Goal: Information Seeking & Learning: Learn about a topic

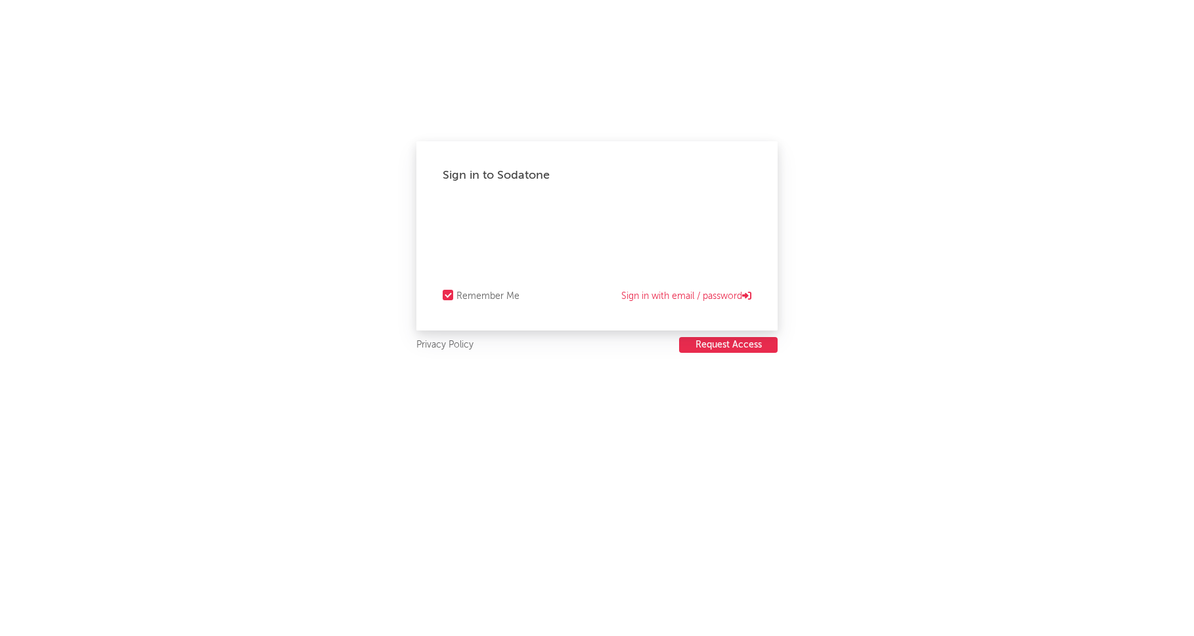
select select "recorded_music"
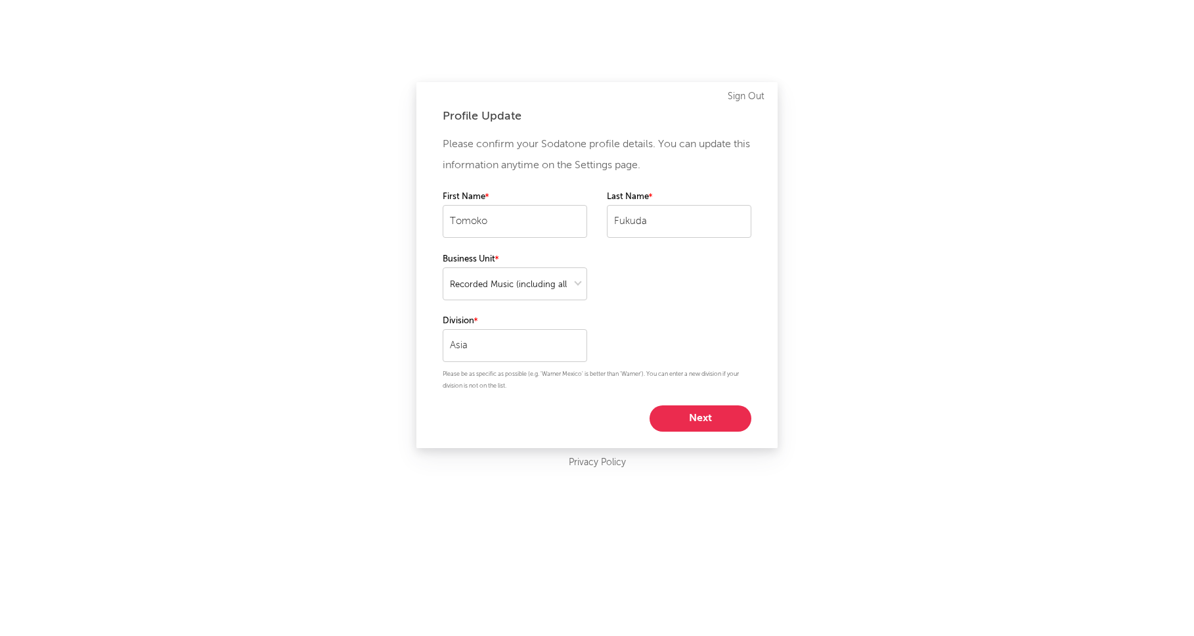
click at [696, 403] on div "Please confirm your Sodatone profile details. You can update this information a…" at bounding box center [597, 283] width 309 height 298
click at [698, 414] on button "Next" at bounding box center [701, 418] width 102 height 26
select select "other"
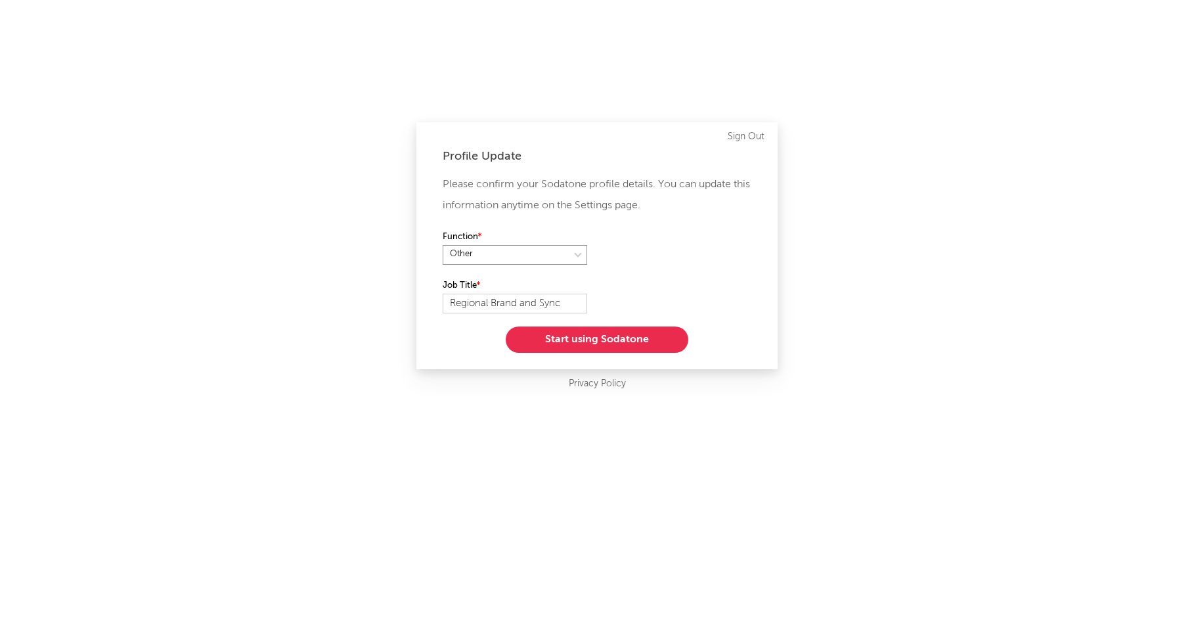
click at [556, 257] on select at bounding box center [515, 255] width 145 height 20
click at [443, 245] on select at bounding box center [515, 255] width 145 height 20
click at [578, 342] on button "Start using Sodatone" at bounding box center [597, 340] width 183 height 26
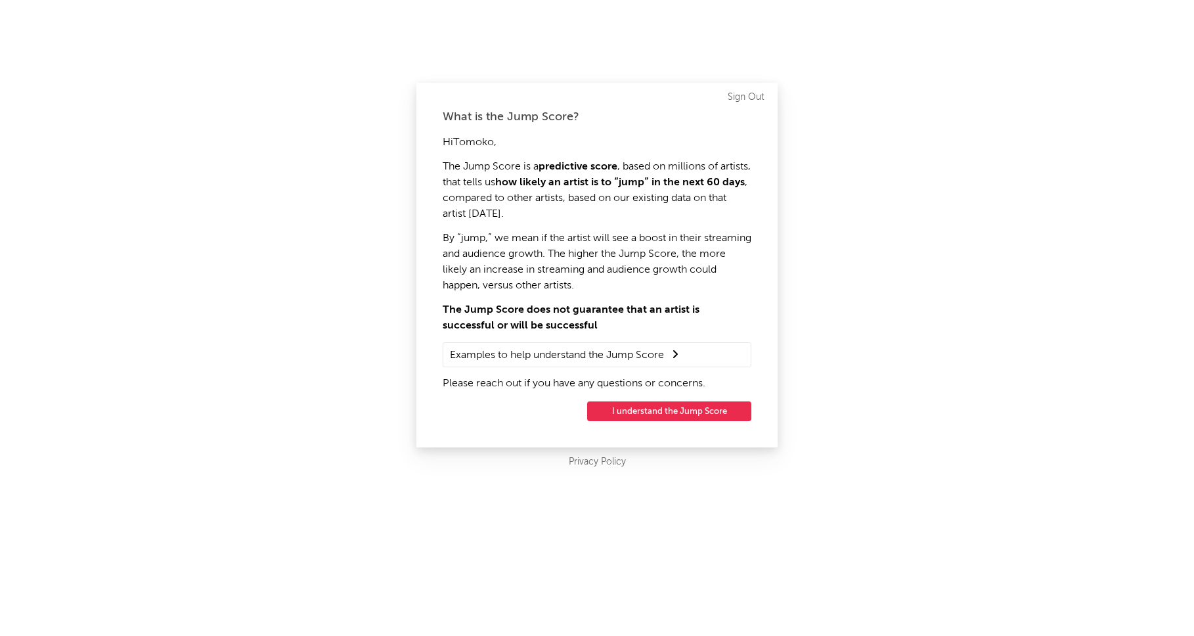
click at [628, 405] on button "I understand the Jump Score" at bounding box center [669, 411] width 164 height 20
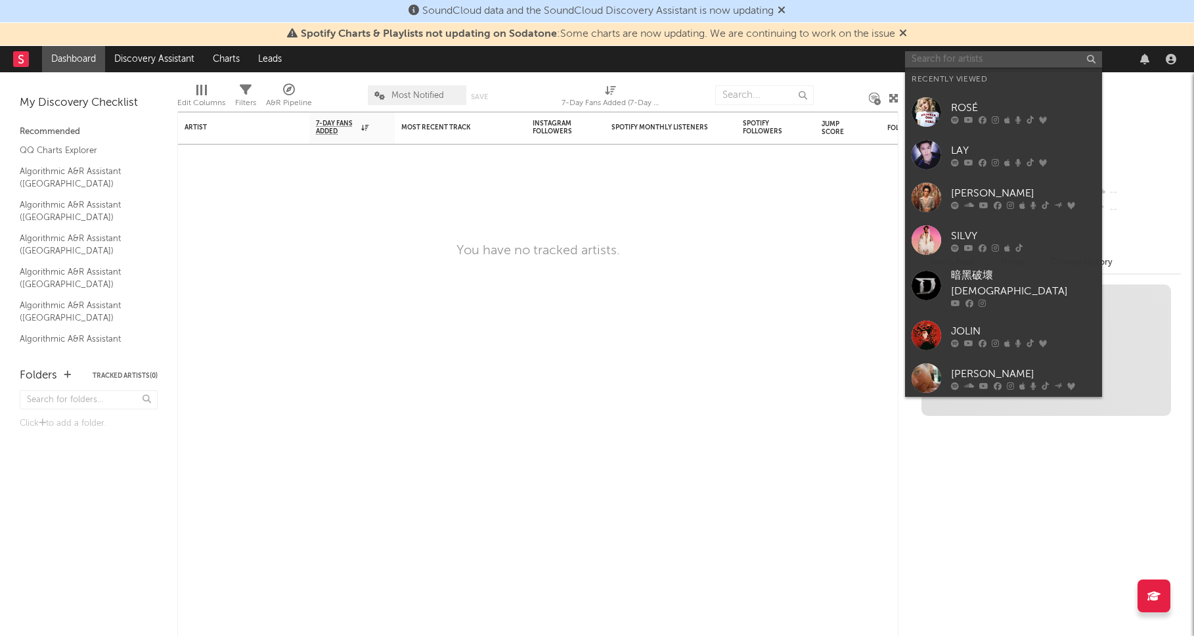
click at [918, 55] on input "text" at bounding box center [1003, 59] width 197 height 16
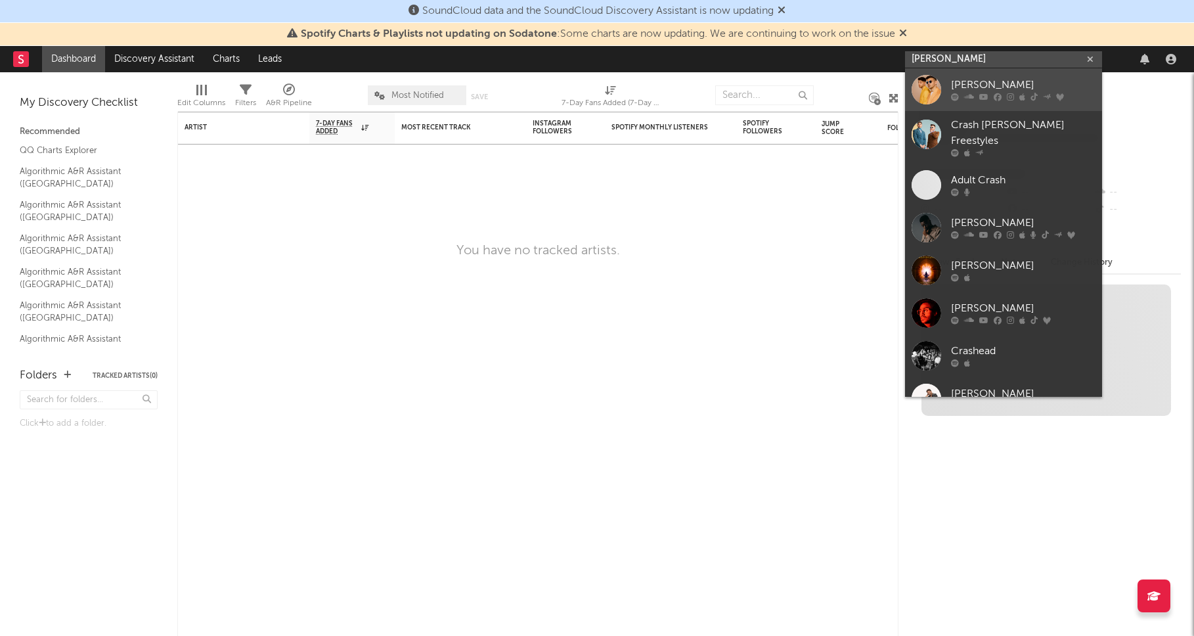
type input "[PERSON_NAME]"
click at [946, 77] on link "[PERSON_NAME]" at bounding box center [1003, 89] width 197 height 43
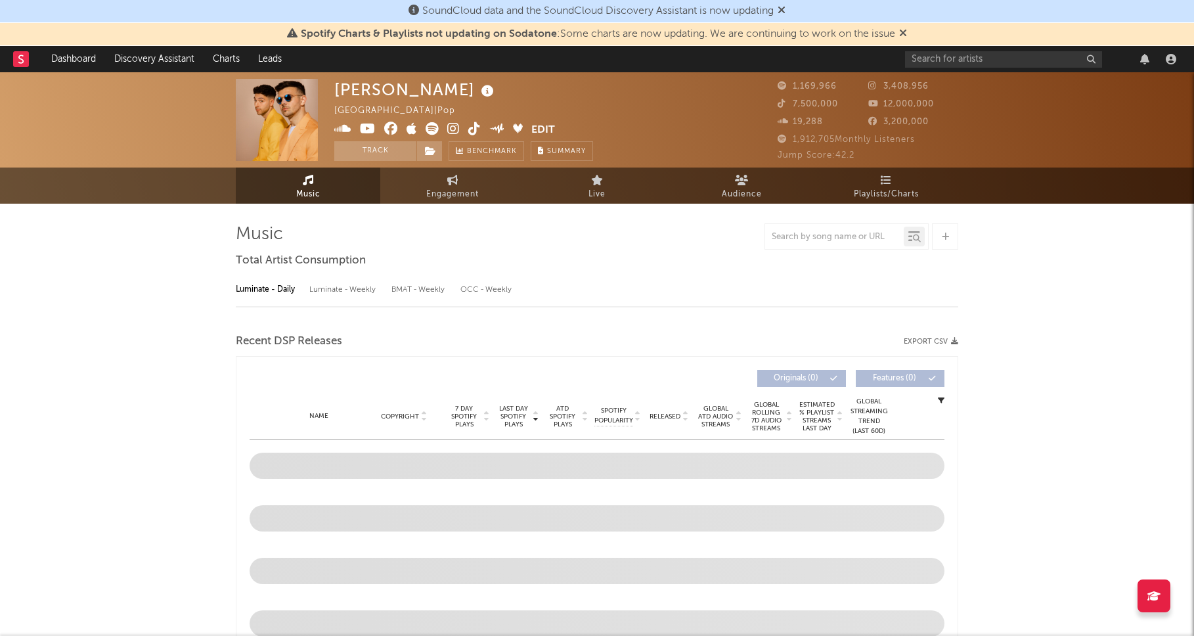
select select "6m"
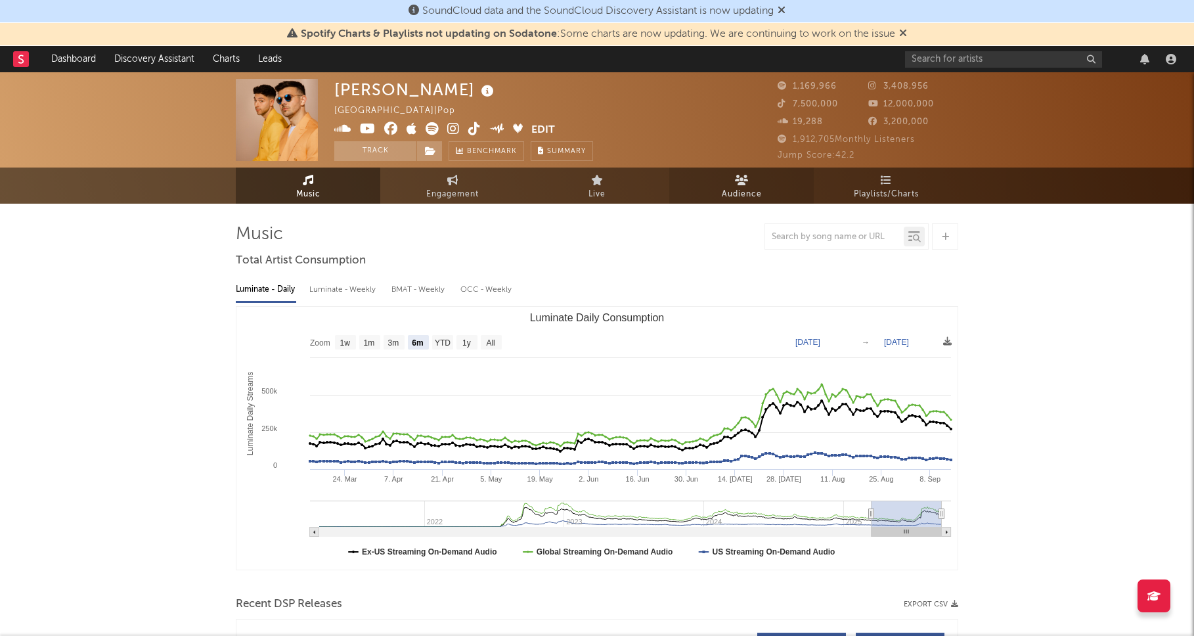
click at [738, 196] on span "Audience" at bounding box center [742, 195] width 40 height 16
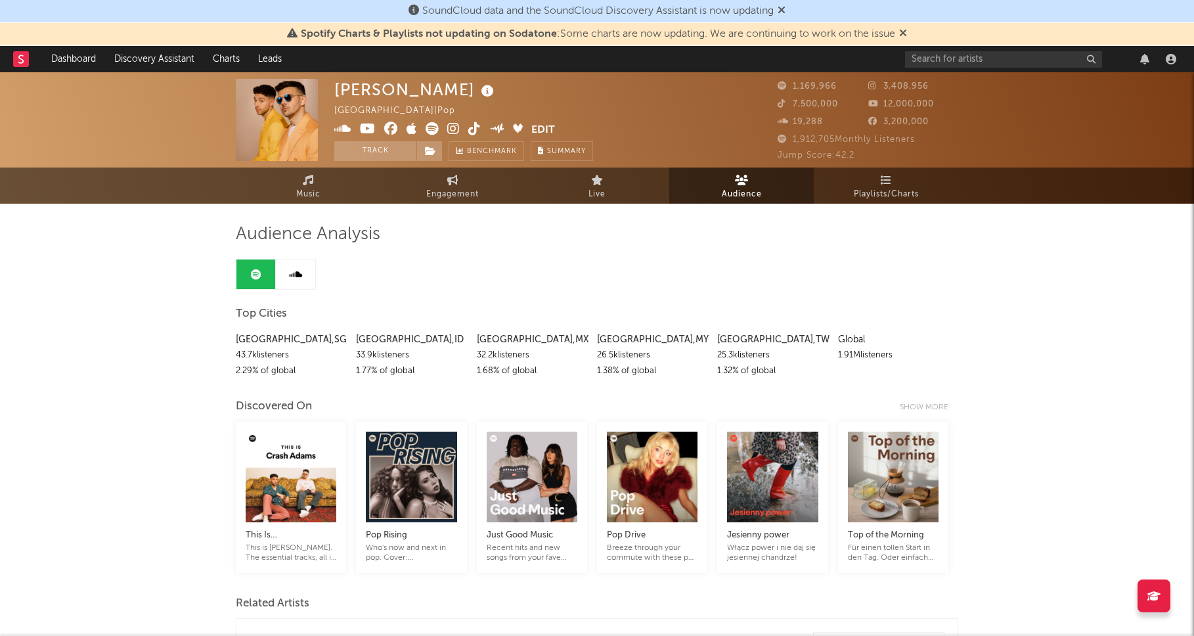
click at [847, 346] on div "Global" at bounding box center [893, 340] width 110 height 16
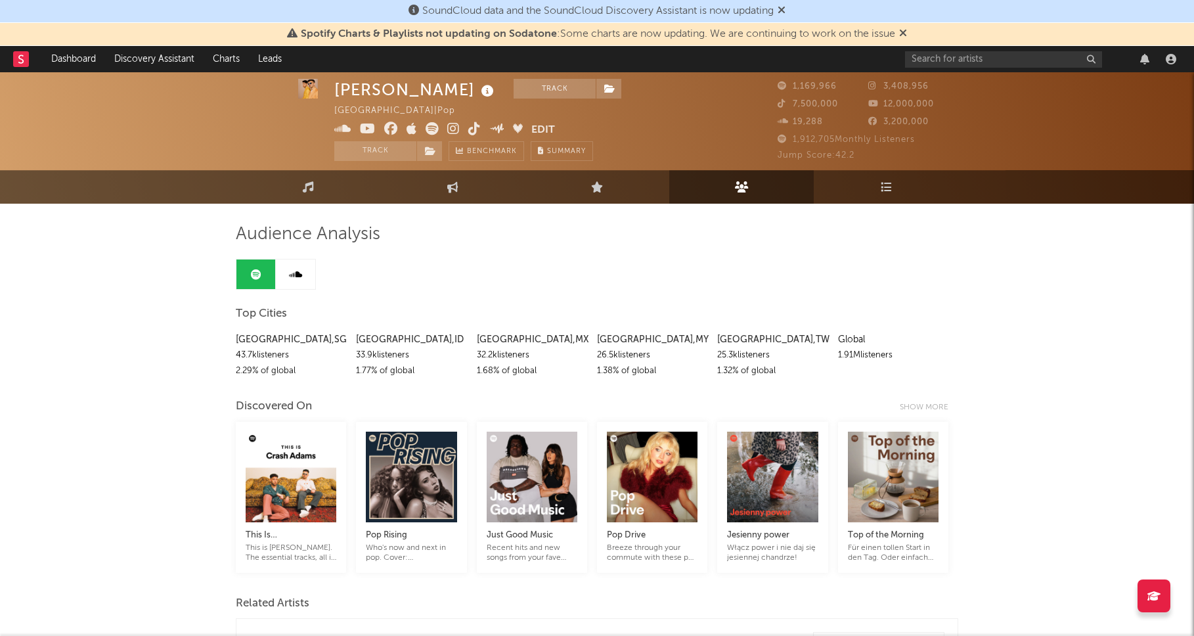
scroll to position [15, 0]
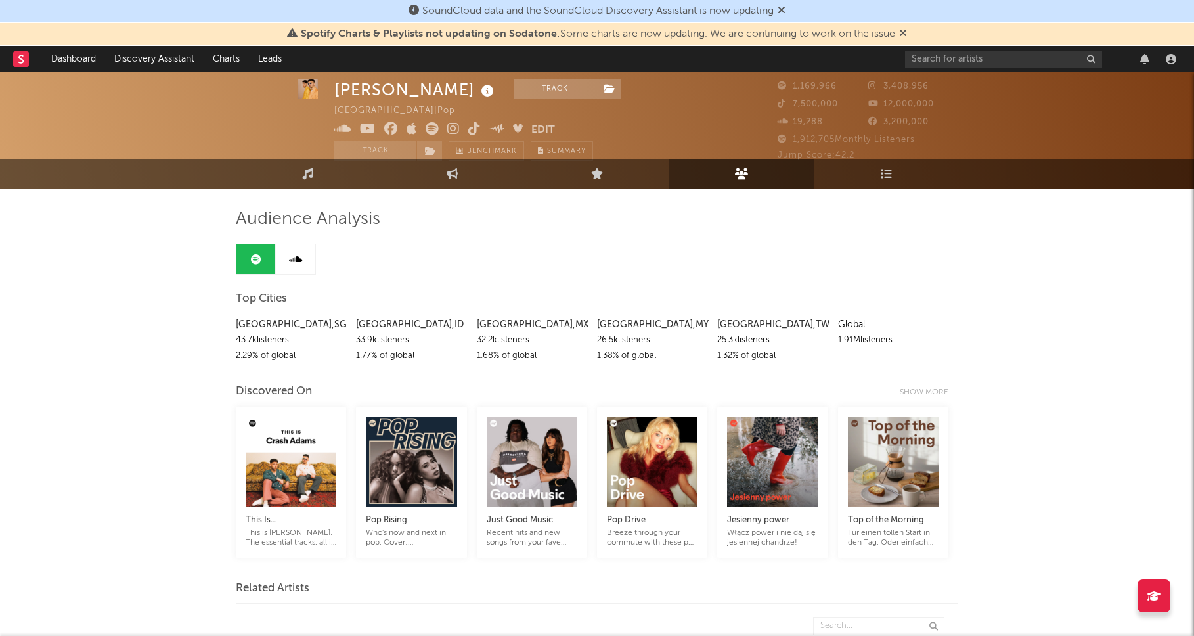
click at [717, 354] on div "1.32 % of global" at bounding box center [772, 356] width 110 height 16
click at [716, 361] on div "[GEOGRAPHIC_DATA] , SG 43.7k listeners 2.29 % of global [GEOGRAPHIC_DATA] , [GE…" at bounding box center [597, 337] width 723 height 54
click at [658, 159] on link "Live" at bounding box center [597, 174] width 145 height 30
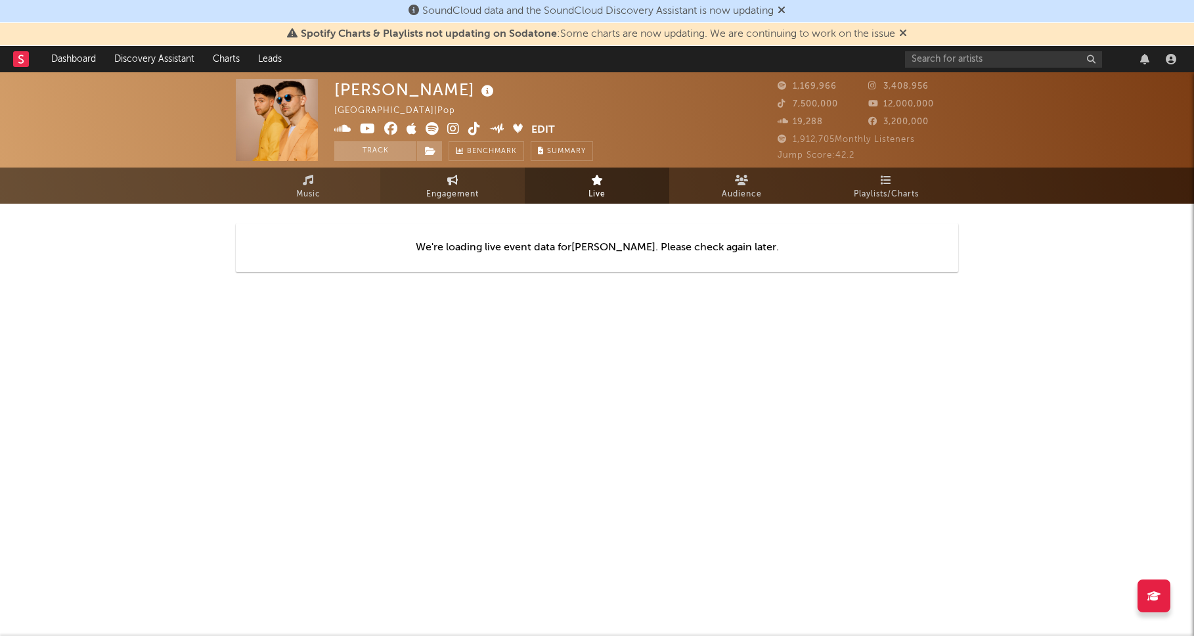
click at [491, 177] on link "Engagement" at bounding box center [452, 186] width 145 height 36
select select "1w"
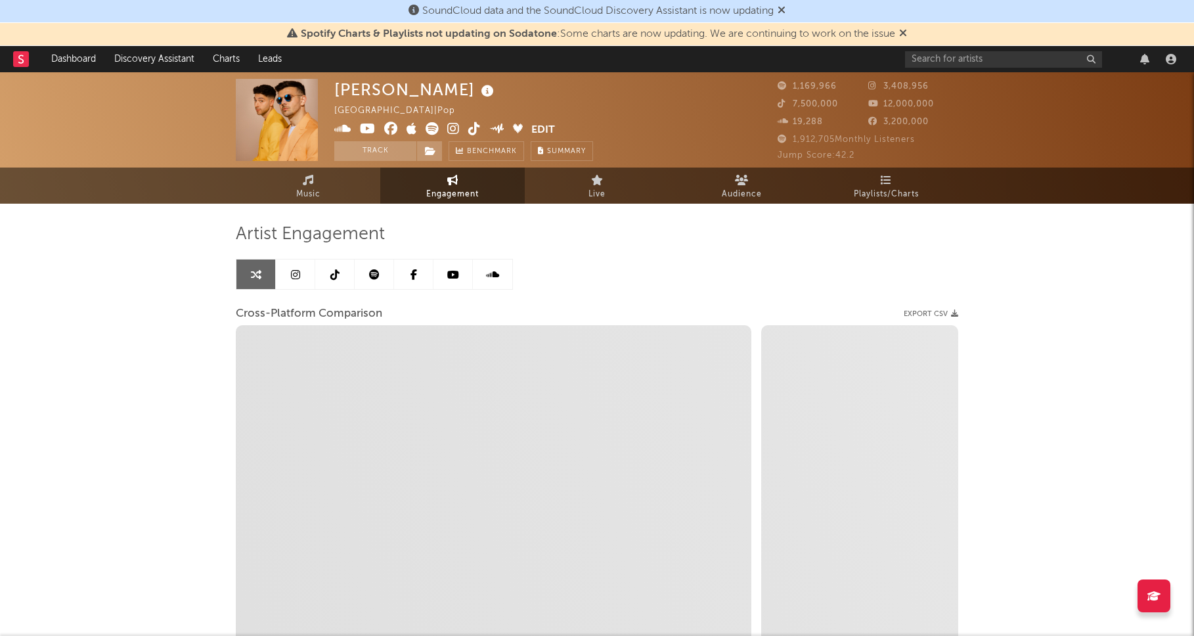
select select "1m"
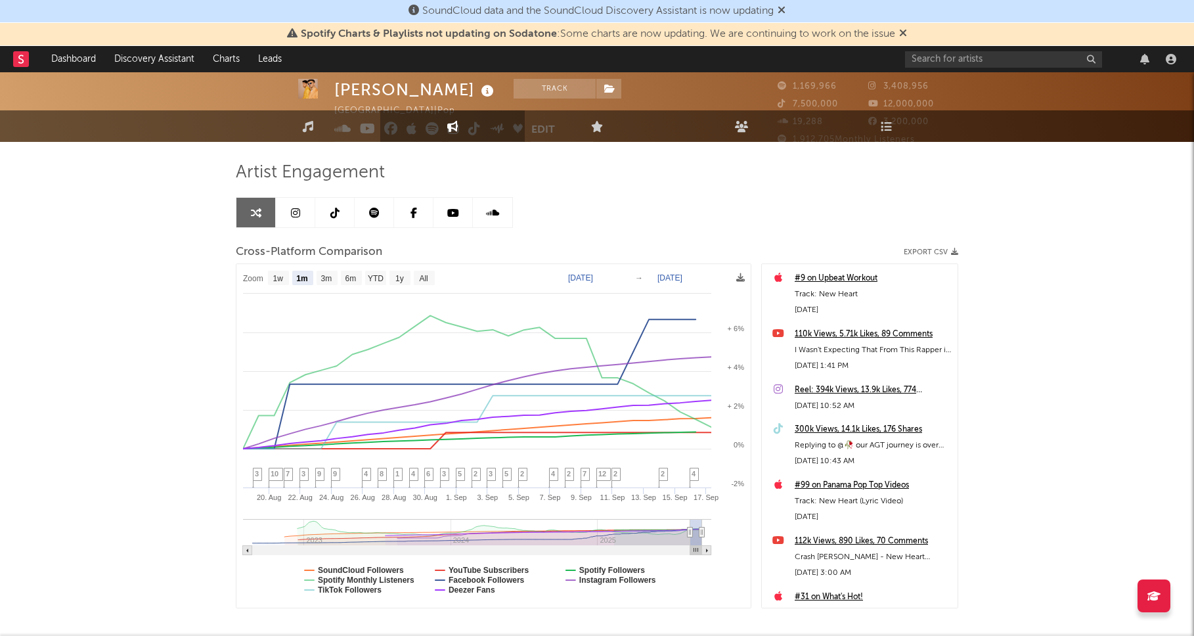
scroll to position [126, 0]
